Goal: Find specific page/section: Find specific page/section

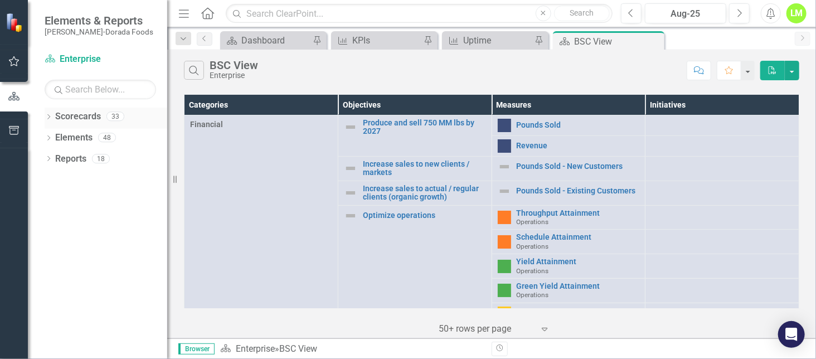
click at [50, 118] on icon "Dropdown" at bounding box center [49, 118] width 8 height 6
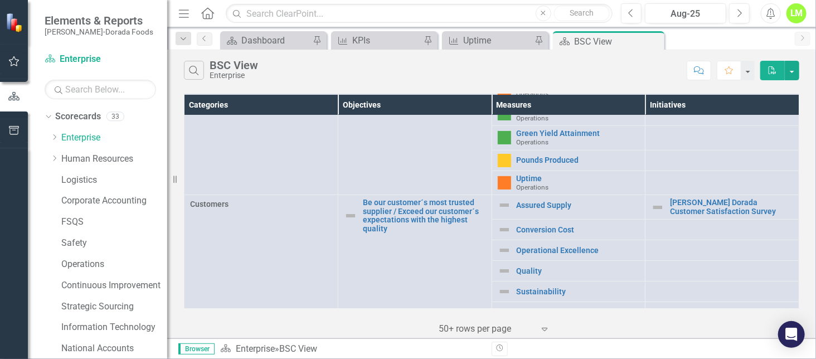
scroll to position [247, 0]
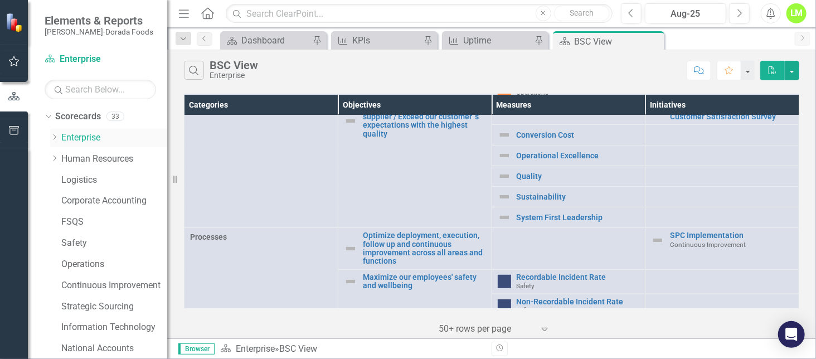
click at [54, 140] on div "Dropdown" at bounding box center [54, 137] width 8 height 9
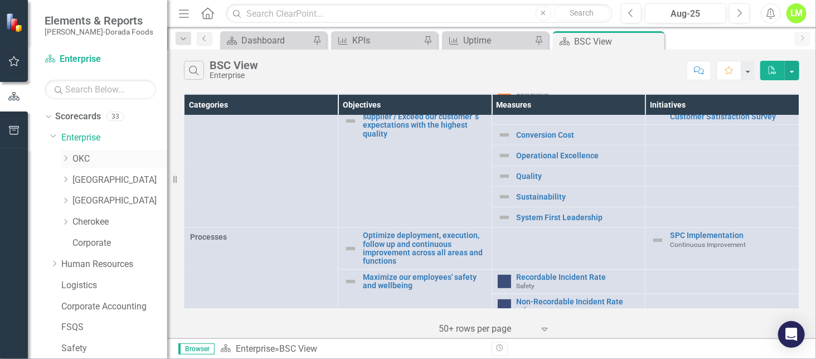
click at [71, 158] on div "Dropdown" at bounding box center [66, 158] width 11 height 9
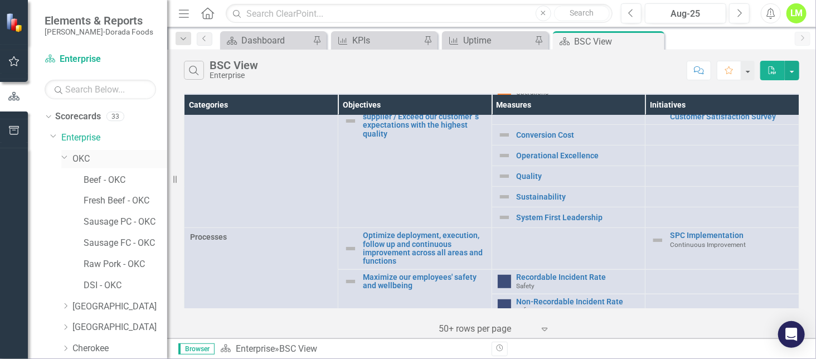
click at [80, 158] on link "OKC" at bounding box center [119, 159] width 95 height 13
